Goal: Entertainment & Leisure: Consume media (video, audio)

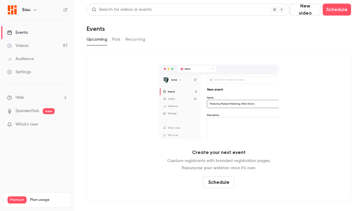
click at [27, 53] on link "Audience" at bounding box center [37, 58] width 75 height 13
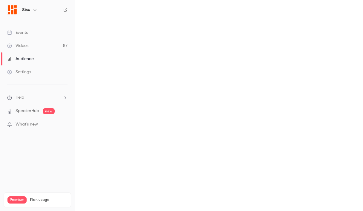
click at [25, 47] on div "Videos" at bounding box center [17, 46] width 21 height 6
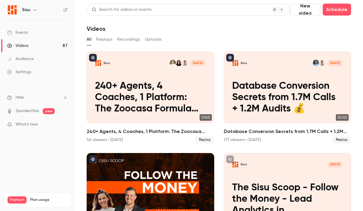
click at [102, 41] on button "Replays" at bounding box center [104, 40] width 16 height 10
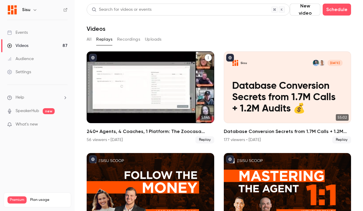
click at [176, 129] on h2 "240+ Agents, 4 Coaches, 1 Platform: The Zoocasa Formula for Scalable Real Estat…" at bounding box center [151, 131] width 128 height 7
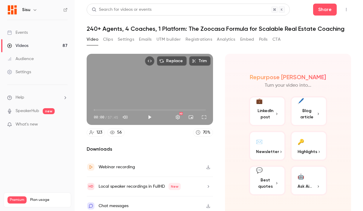
click at [344, 7] on icon "Top Bar Actions" at bounding box center [346, 9] width 5 height 4
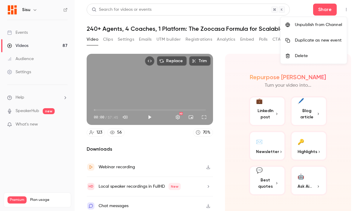
click at [247, 25] on div at bounding box center [181, 105] width 363 height 211
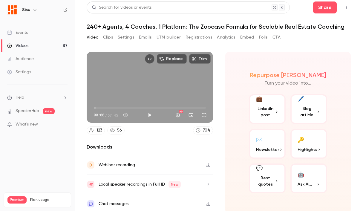
scroll to position [3, 0]
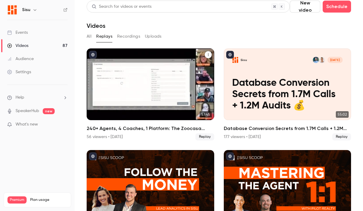
click at [206, 54] on icon "240+ Agents, 4 Coaches, 1 Platform: The Zoocasa Formula for Scalable Real Estat…" at bounding box center [208, 55] width 4 height 4
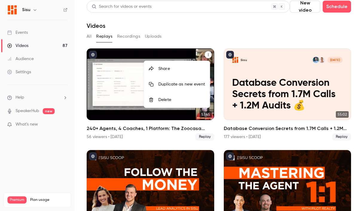
click at [202, 40] on div at bounding box center [181, 105] width 363 height 211
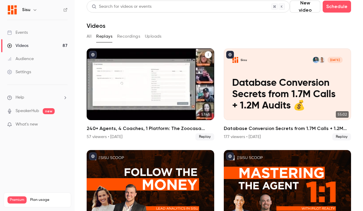
click at [134, 78] on p "240+ Agents, 4 Coaches, 1 Platform: The Zoocasa Formula for Scalable Real Estat…" at bounding box center [150, 95] width 111 height 34
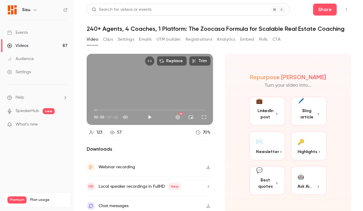
click at [294, 143] on button "🔑 Highlights" at bounding box center [308, 146] width 37 height 30
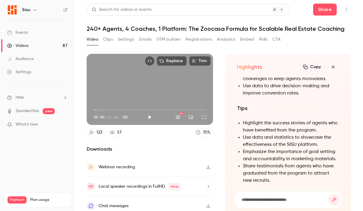
scroll to position [-7, 0]
